Goal: Transaction & Acquisition: Purchase product/service

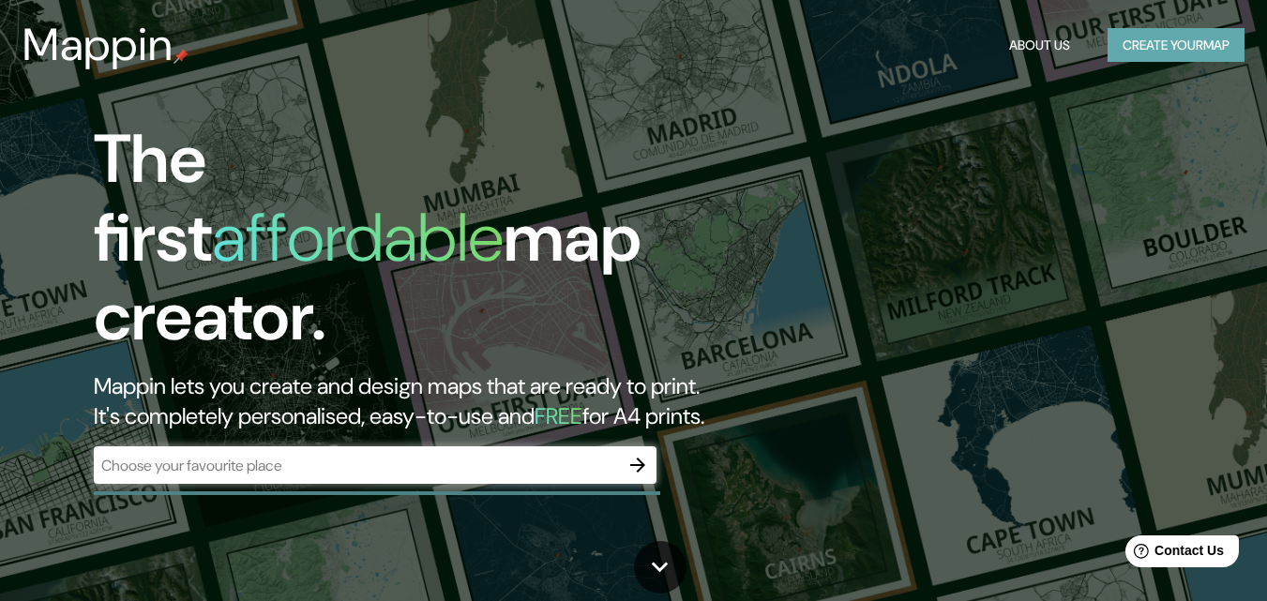
click at [1136, 41] on button "Create your map" at bounding box center [1176, 45] width 137 height 35
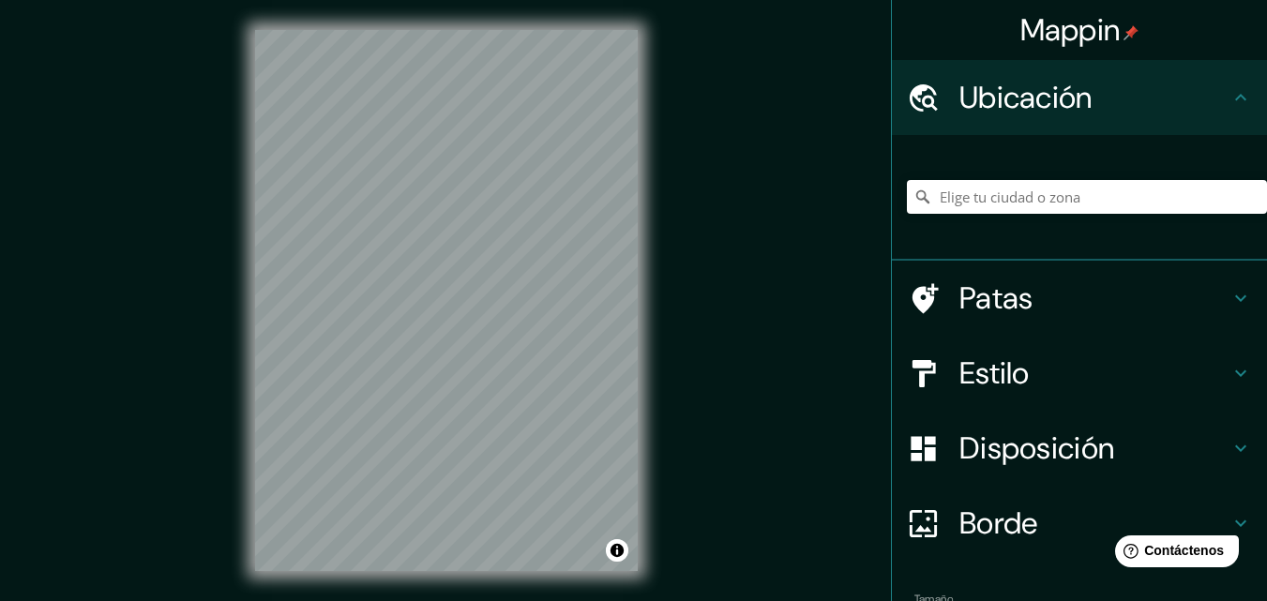
click at [759, 232] on div "Mappin Ubicación Patas Estilo Disposición Borde Elige un borde. Consejo : puede…" at bounding box center [633, 315] width 1267 height 631
click at [962, 198] on input "Elige tu ciudad o zona" at bounding box center [1087, 197] width 360 height 34
drag, startPoint x: 534, startPoint y: 254, endPoint x: 505, endPoint y: 291, distance: 46.7
click at [505, 291] on div at bounding box center [501, 286] width 15 height 15
click at [618, 560] on button "Activar o desactivar atribución" at bounding box center [617, 550] width 23 height 23
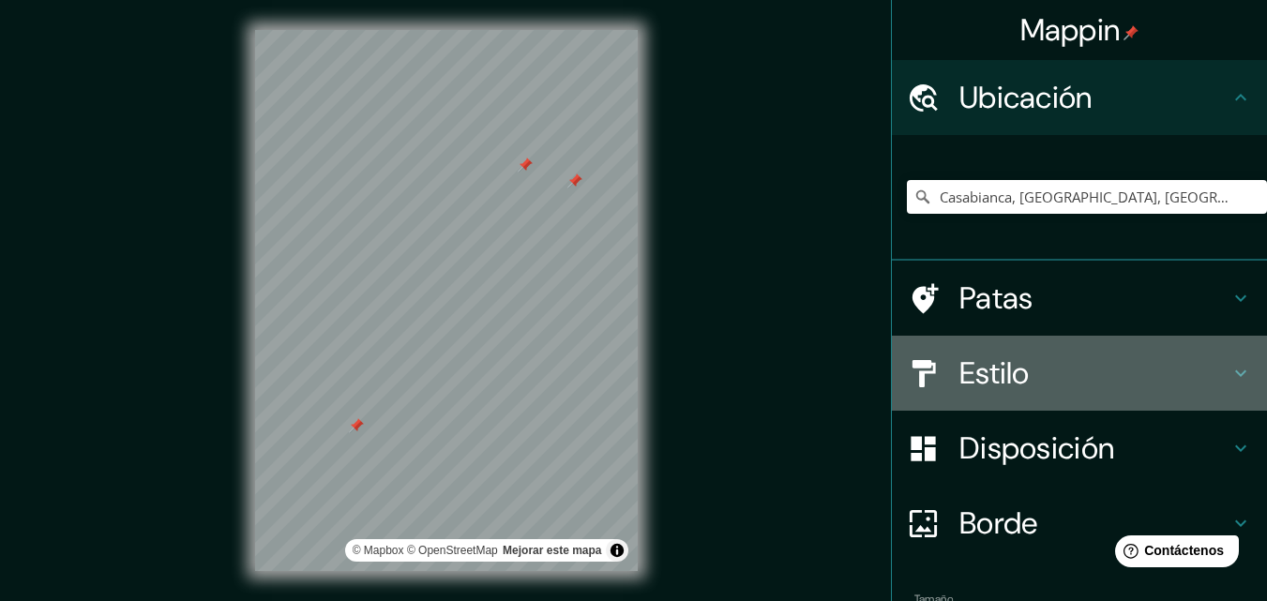
click at [984, 374] on font "Estilo" at bounding box center [995, 373] width 70 height 39
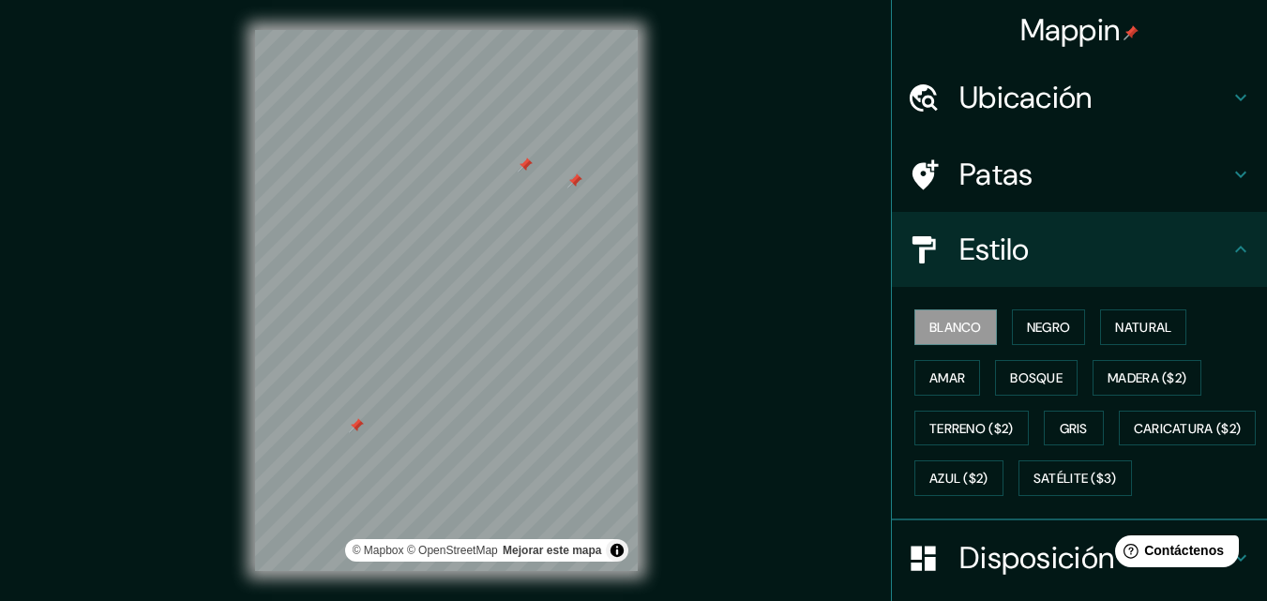
click at [995, 374] on button "Bosque" at bounding box center [1036, 378] width 83 height 36
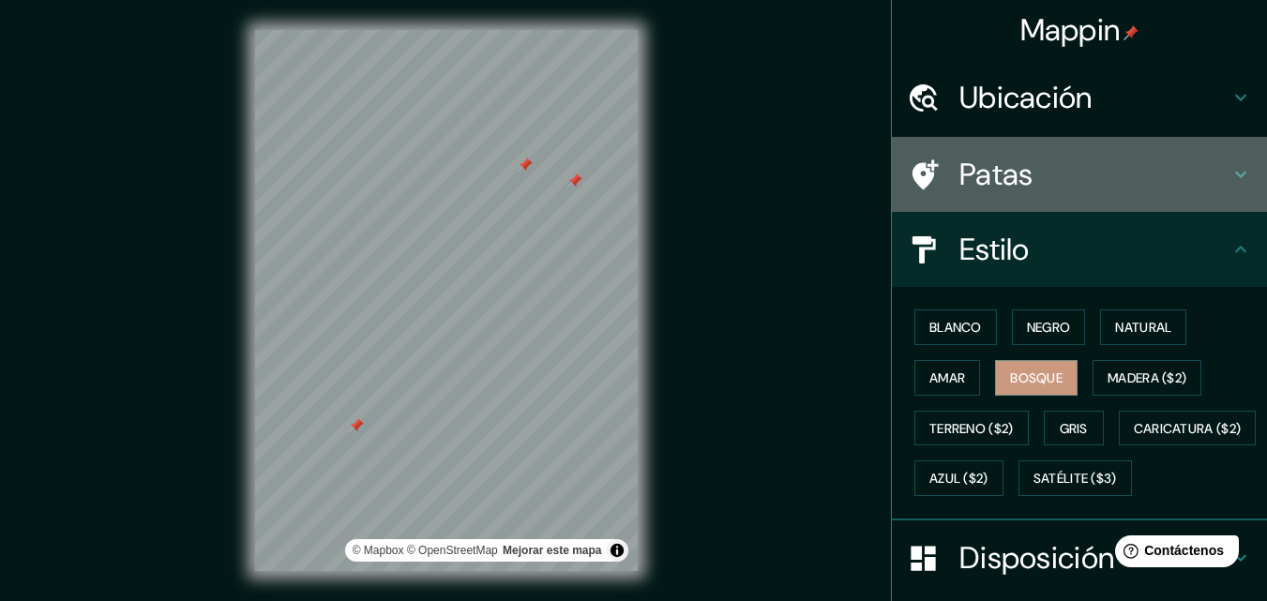
click at [1230, 176] on icon at bounding box center [1241, 174] width 23 height 23
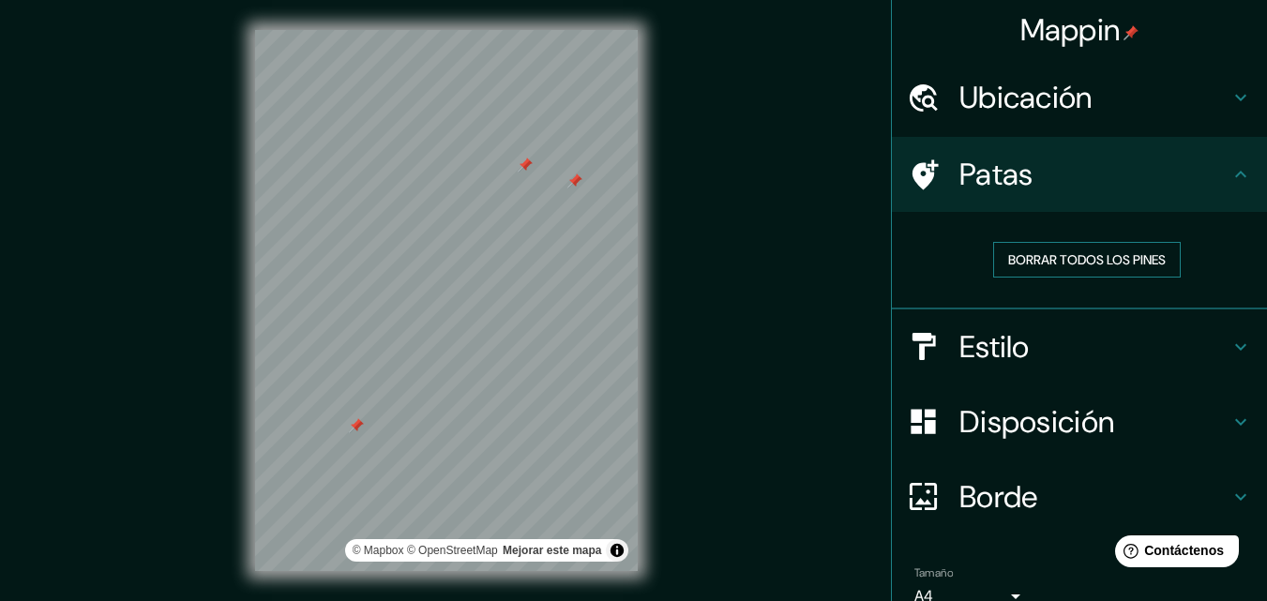
click at [1107, 245] on button "Borrar todos los pines" at bounding box center [1087, 260] width 188 height 36
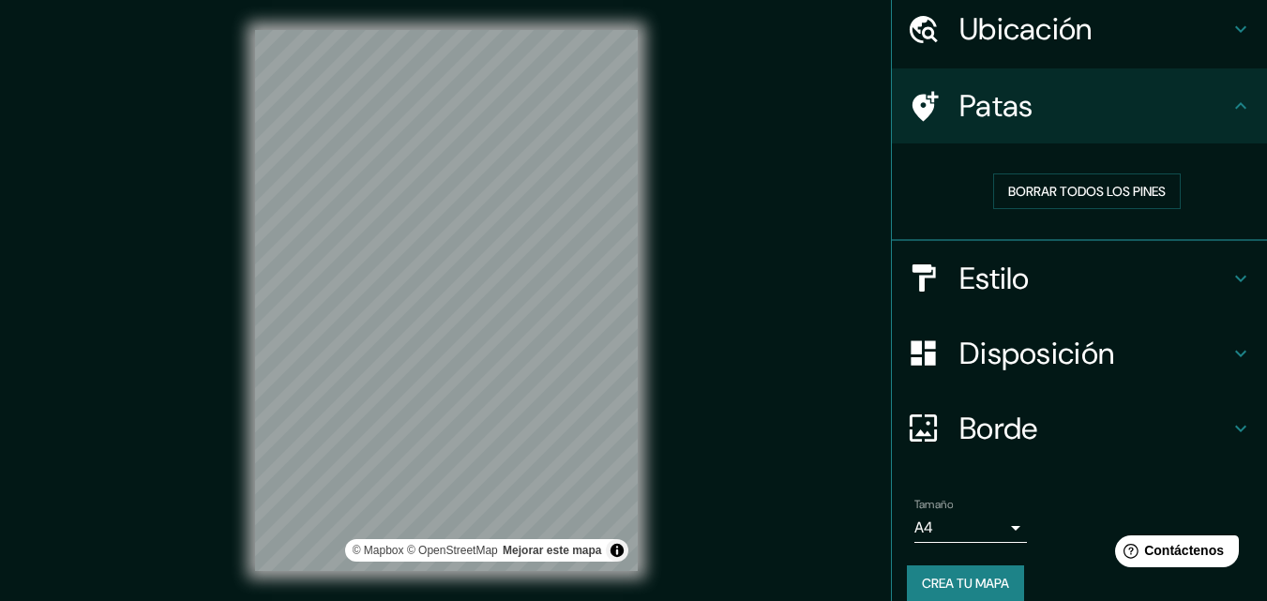
scroll to position [63, 0]
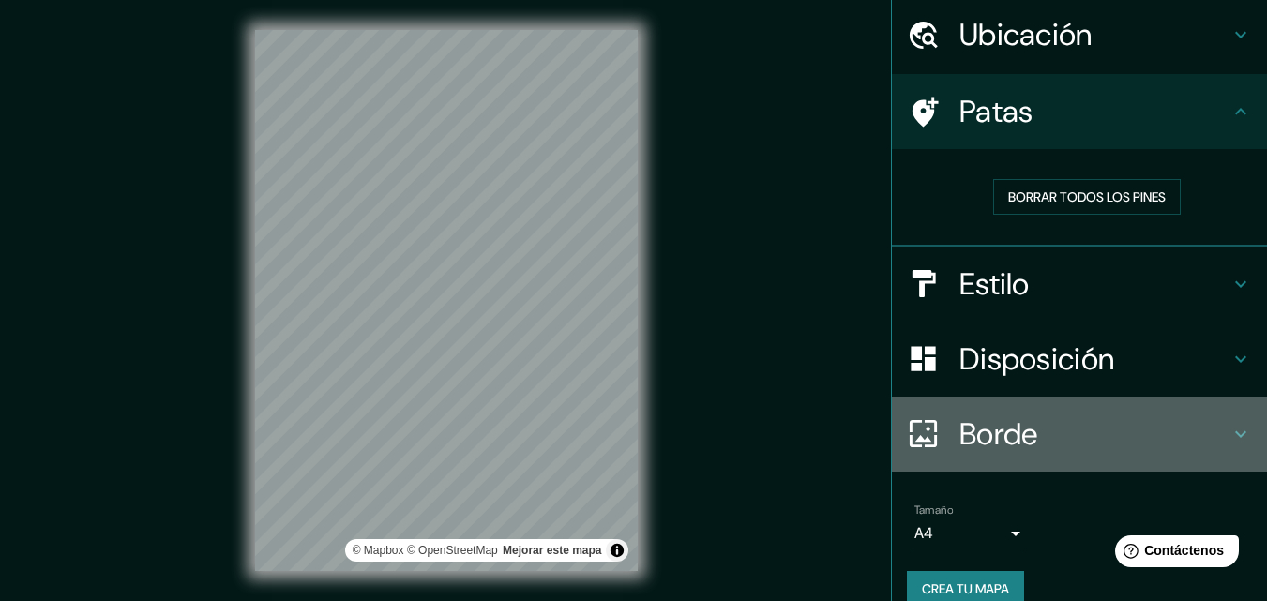
click at [1210, 427] on h4 "Borde" at bounding box center [1095, 435] width 270 height 38
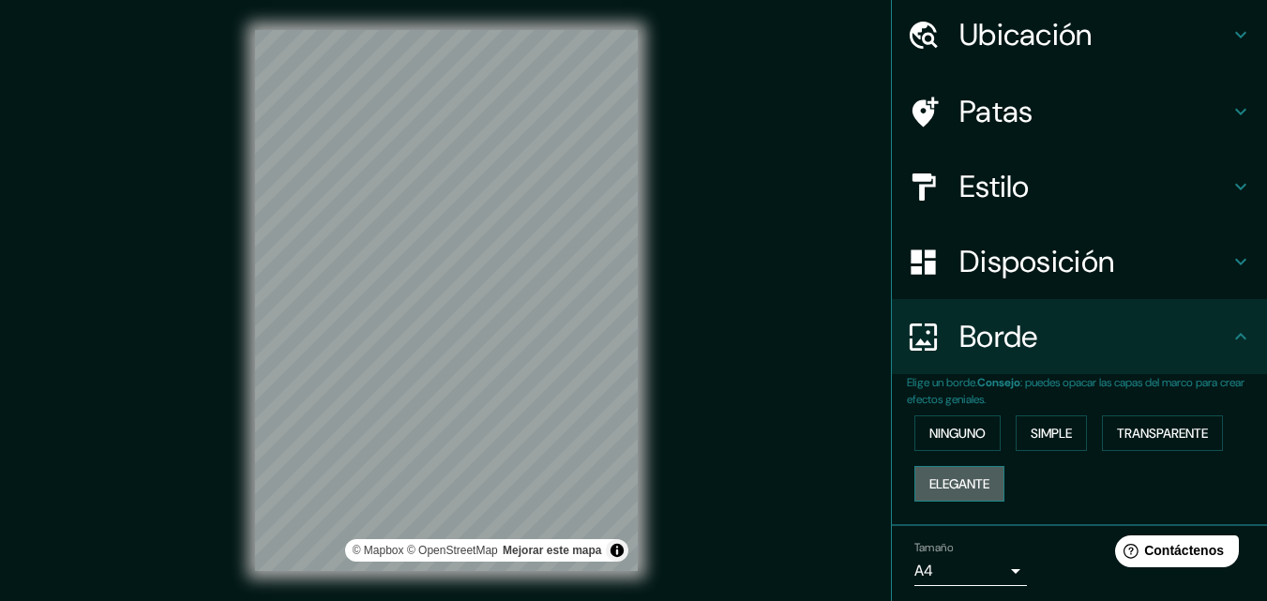
click at [962, 472] on font "Elegante" at bounding box center [960, 484] width 60 height 24
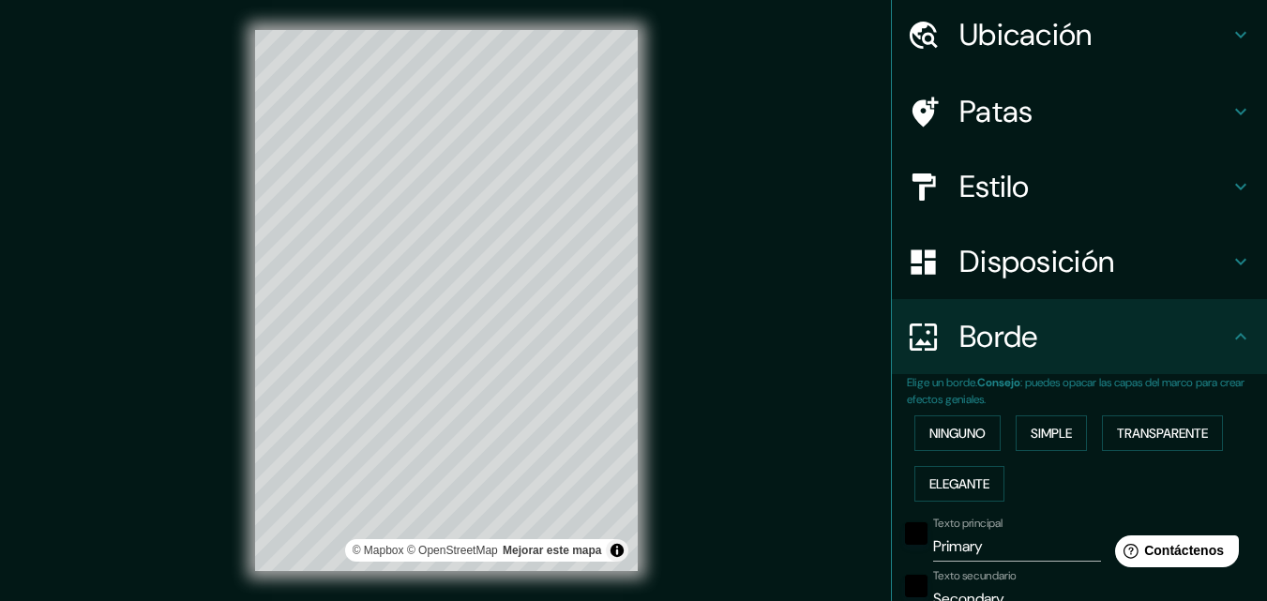
click at [746, 313] on div "Mappin Ubicación Casabianca, [GEOGRAPHIC_DATA], [GEOGRAPHIC_DATA] Patas Estilo …" at bounding box center [633, 315] width 1267 height 631
click at [963, 438] on font "Ninguno" at bounding box center [958, 433] width 56 height 17
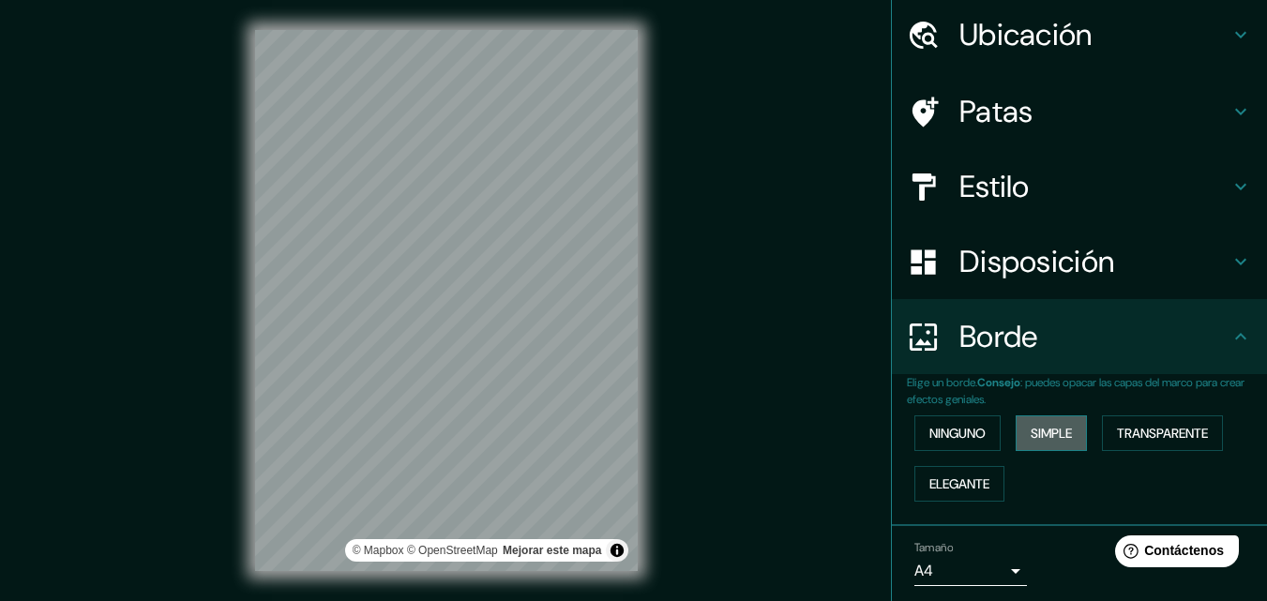
click at [1025, 447] on button "Simple" at bounding box center [1051, 434] width 71 height 36
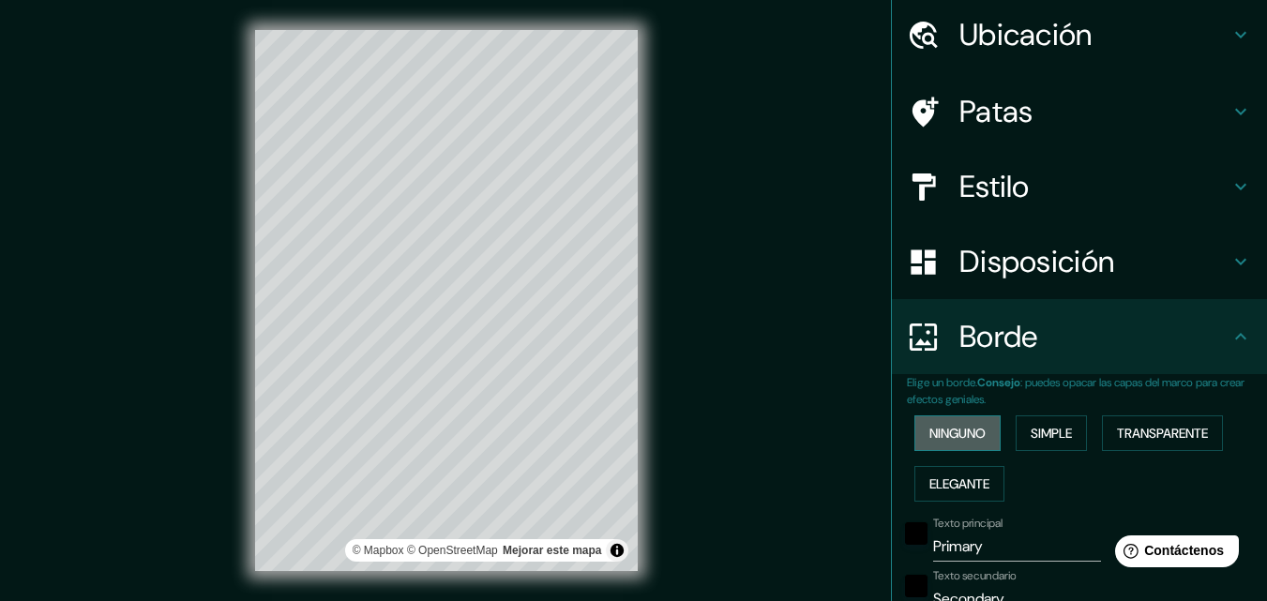
click at [947, 433] on font "Ninguno" at bounding box center [958, 433] width 56 height 17
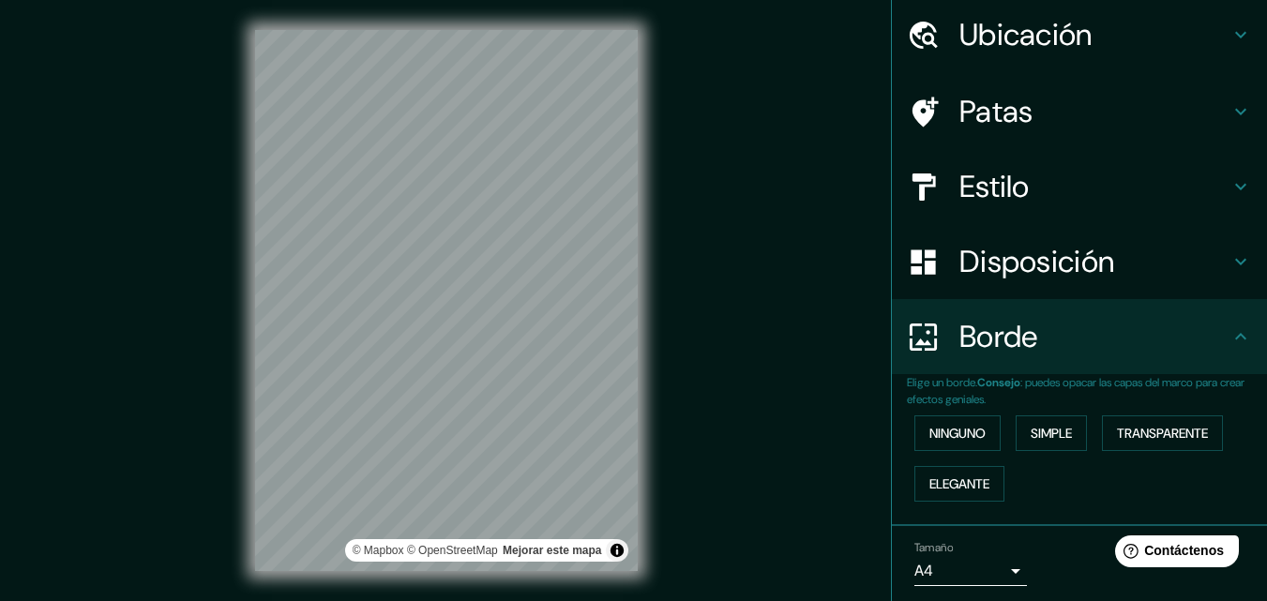
scroll to position [0, 0]
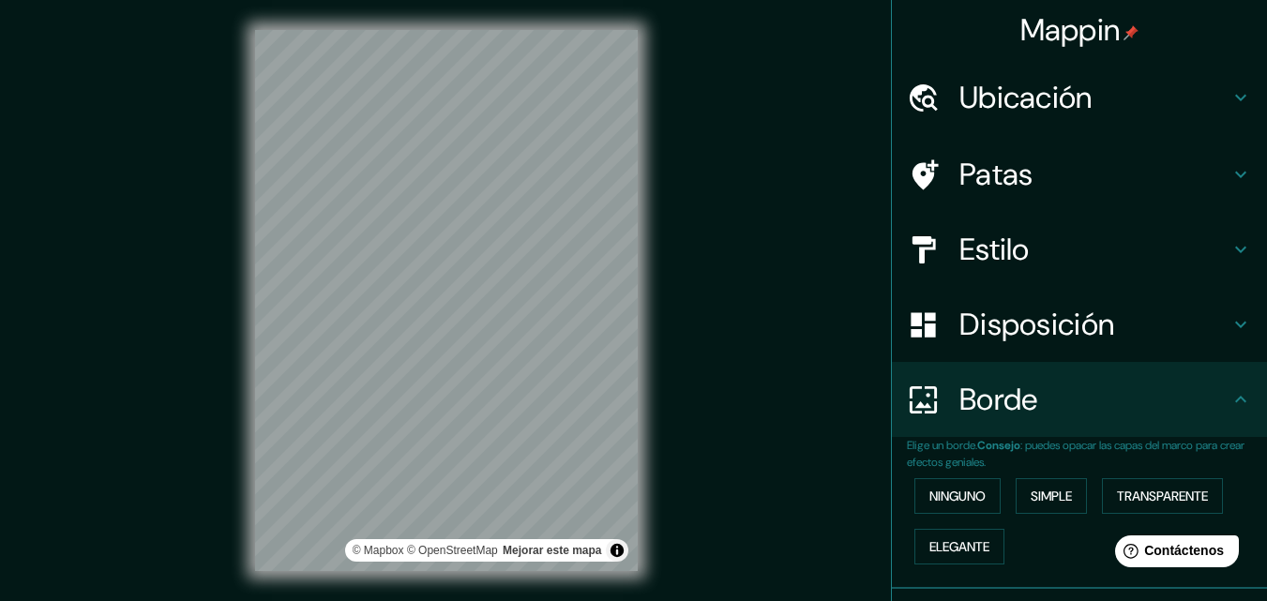
click at [1129, 87] on h4 "Ubicación" at bounding box center [1095, 98] width 270 height 38
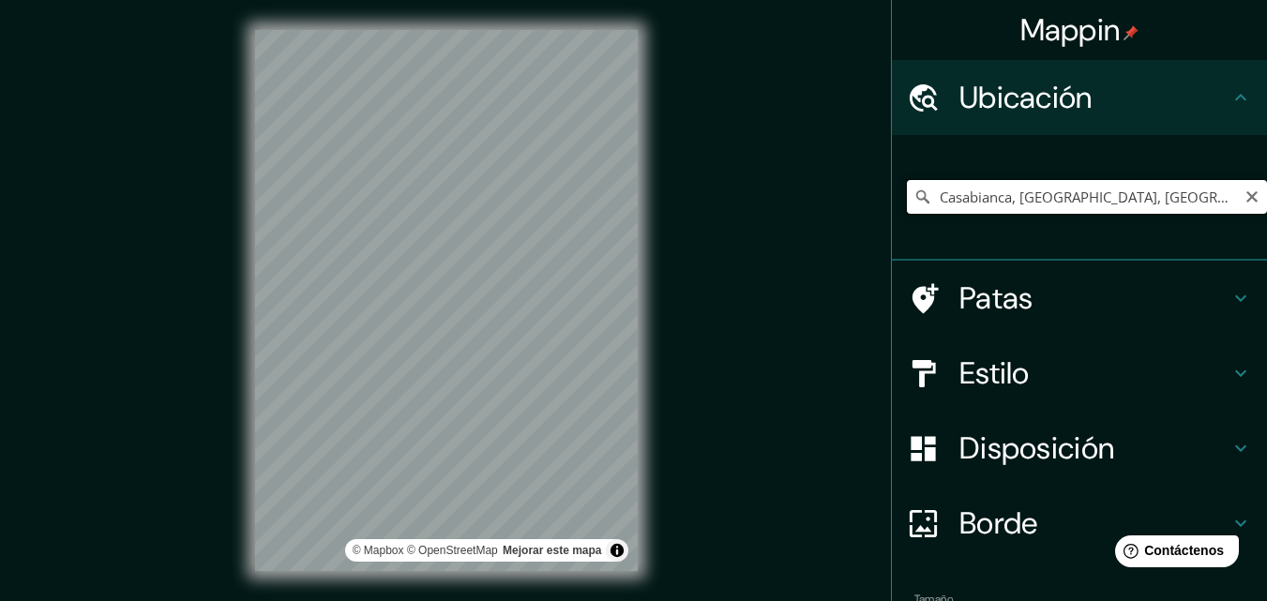
click at [1137, 195] on input "Casabianca, [GEOGRAPHIC_DATA], [GEOGRAPHIC_DATA]" at bounding box center [1087, 197] width 360 height 34
click at [1174, 205] on input "Casabianca, [GEOGRAPHIC_DATA], [GEOGRAPHIC_DATA]" at bounding box center [1087, 197] width 360 height 34
drag, startPoint x: 1165, startPoint y: 198, endPoint x: 1000, endPoint y: 200, distance: 165.1
click at [1000, 200] on input "Casabianca, [GEOGRAPHIC_DATA], [GEOGRAPHIC_DATA]" at bounding box center [1087, 197] width 360 height 34
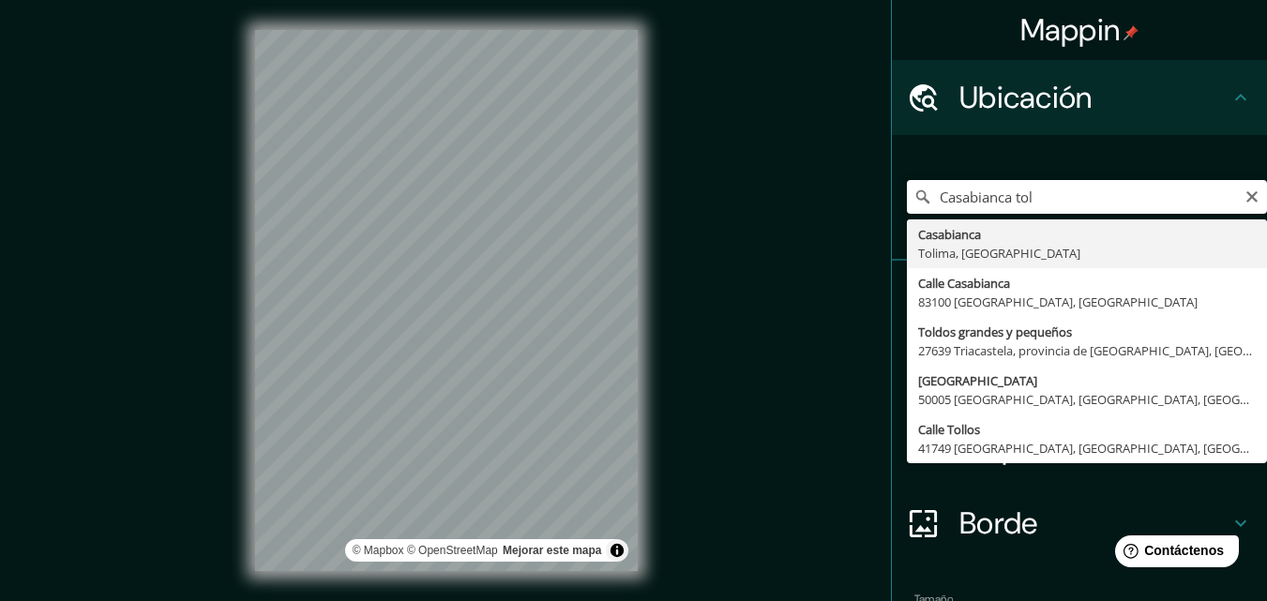
type input "Casabianca, [GEOGRAPHIC_DATA], [GEOGRAPHIC_DATA]"
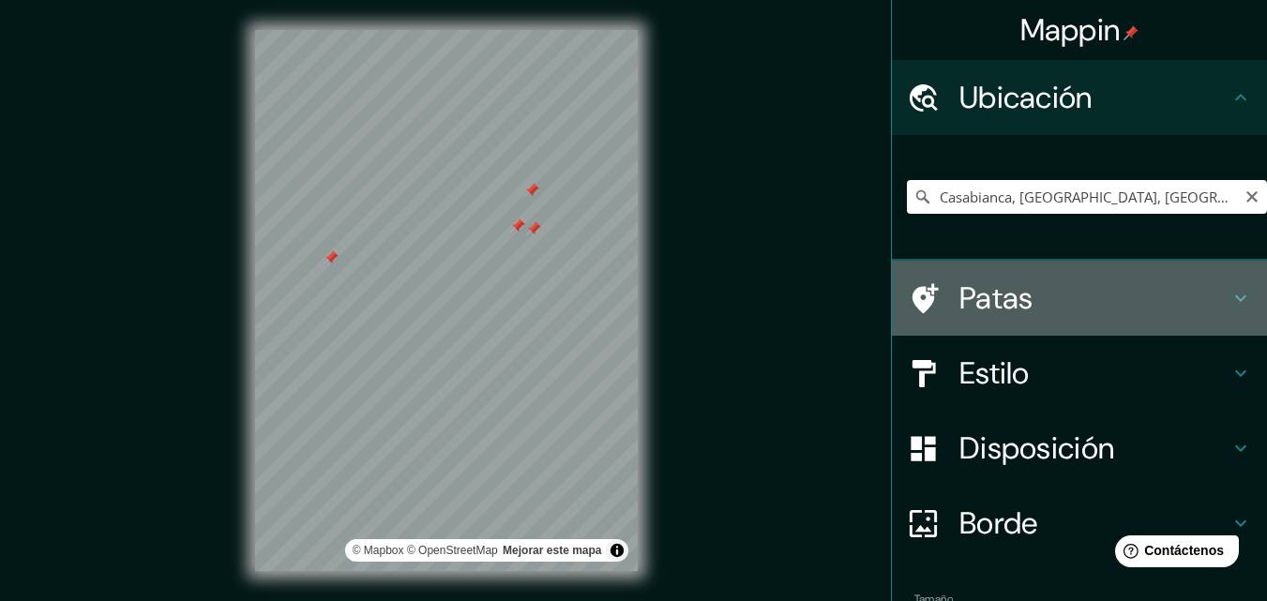
click at [1233, 299] on icon at bounding box center [1241, 298] width 23 height 23
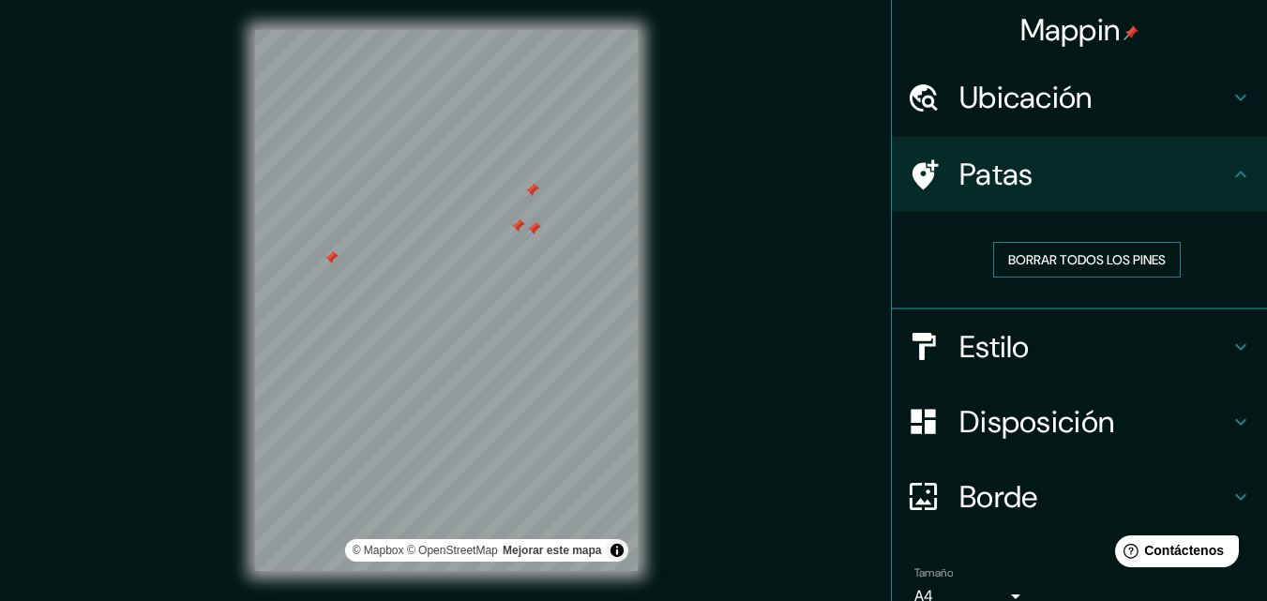
click at [1142, 261] on font "Borrar todos los pines" at bounding box center [1087, 259] width 158 height 17
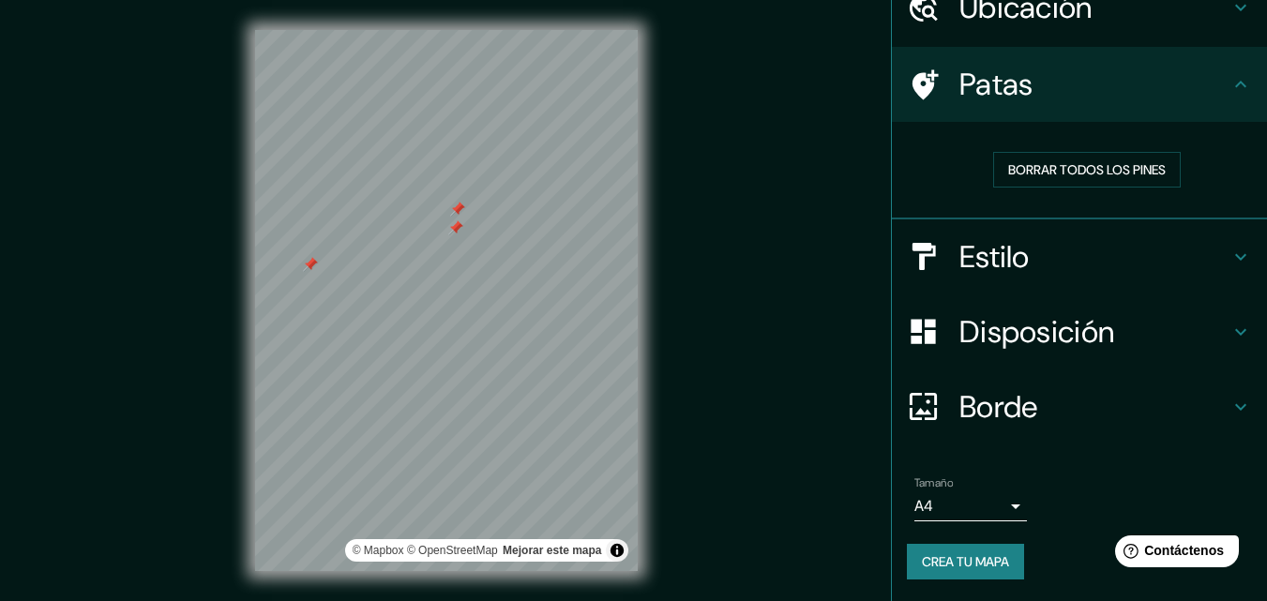
click at [946, 553] on font "Crea tu mapa" at bounding box center [965, 561] width 87 height 17
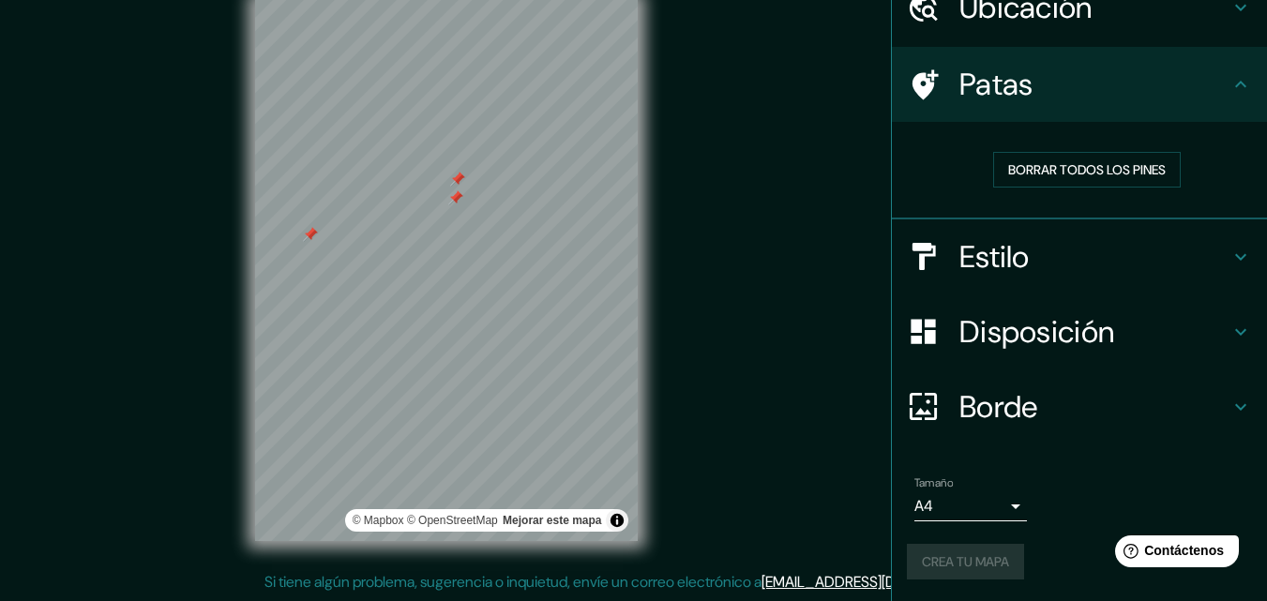
click at [950, 568] on div "Crea tu mapa" at bounding box center [1079, 562] width 345 height 36
click at [950, 568] on font "Crea tu mapa" at bounding box center [965, 561] width 87 height 17
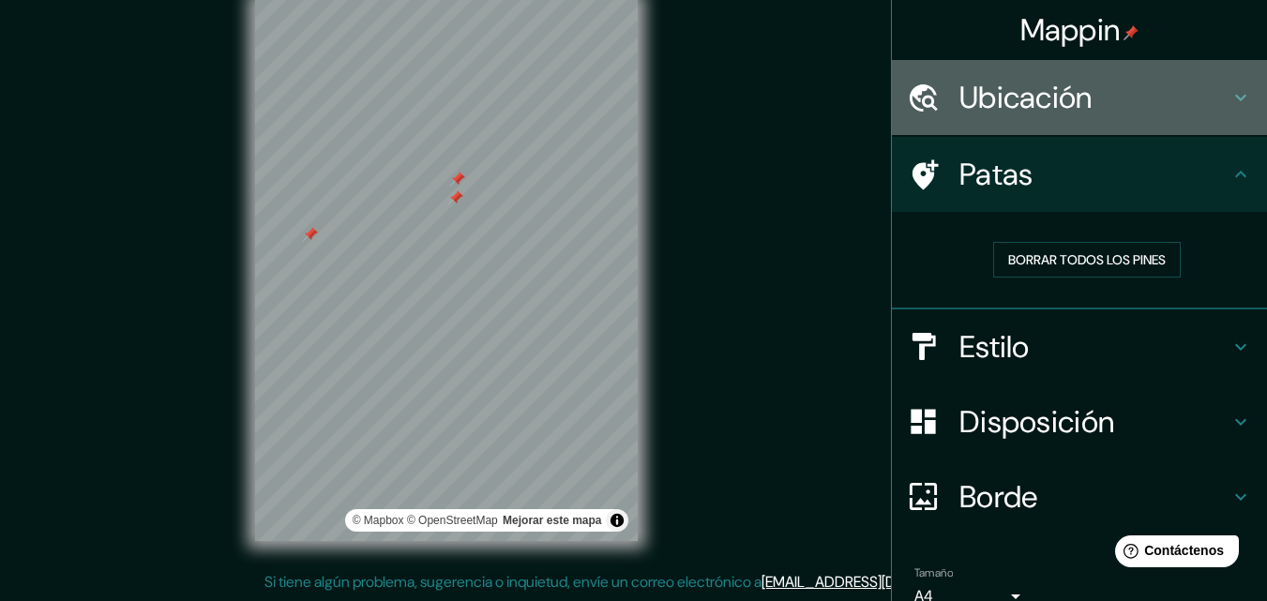
click at [1230, 95] on icon at bounding box center [1241, 97] width 23 height 23
